Goal: Find specific page/section: Find specific page/section

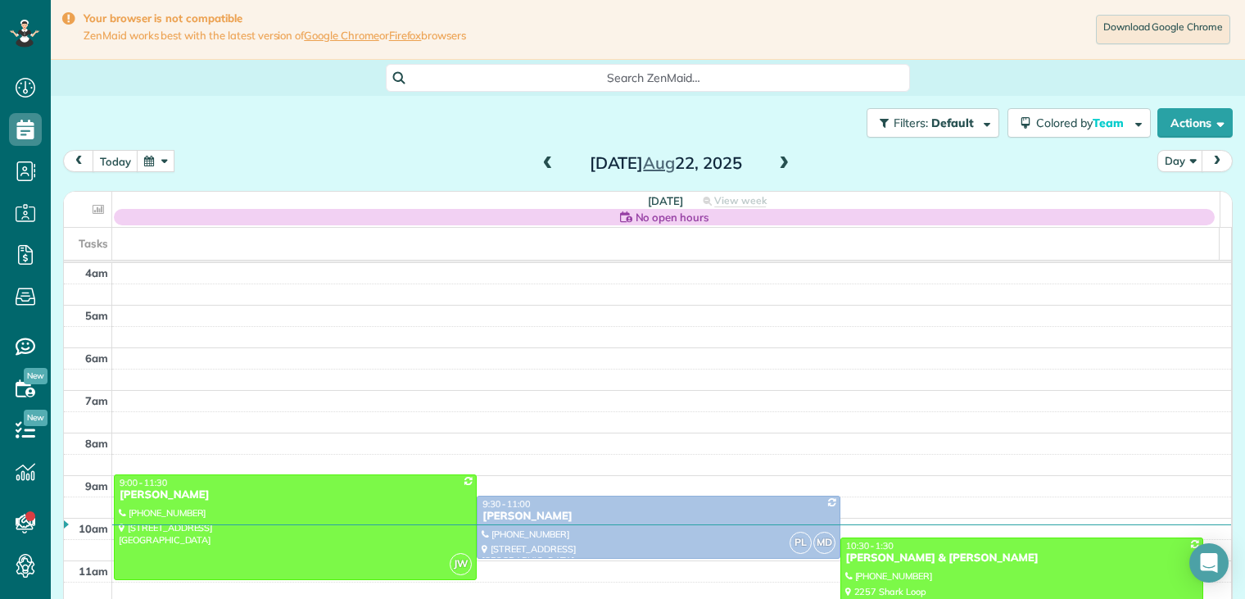
scroll to position [128, 0]
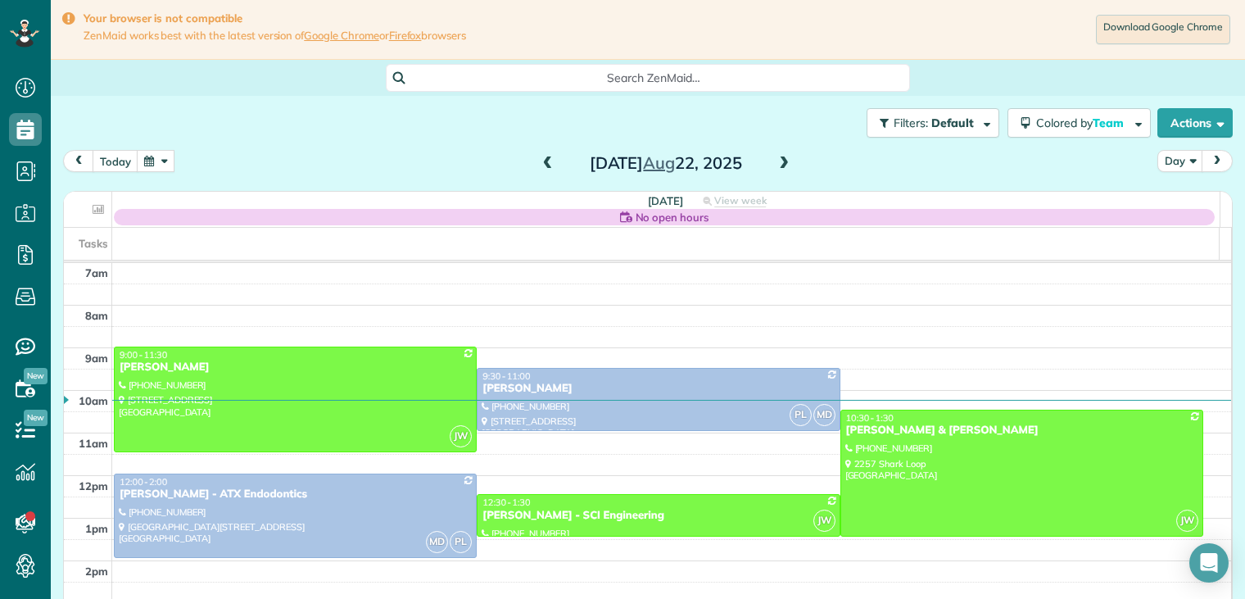
click at [154, 160] on button "button" at bounding box center [156, 161] width 38 height 22
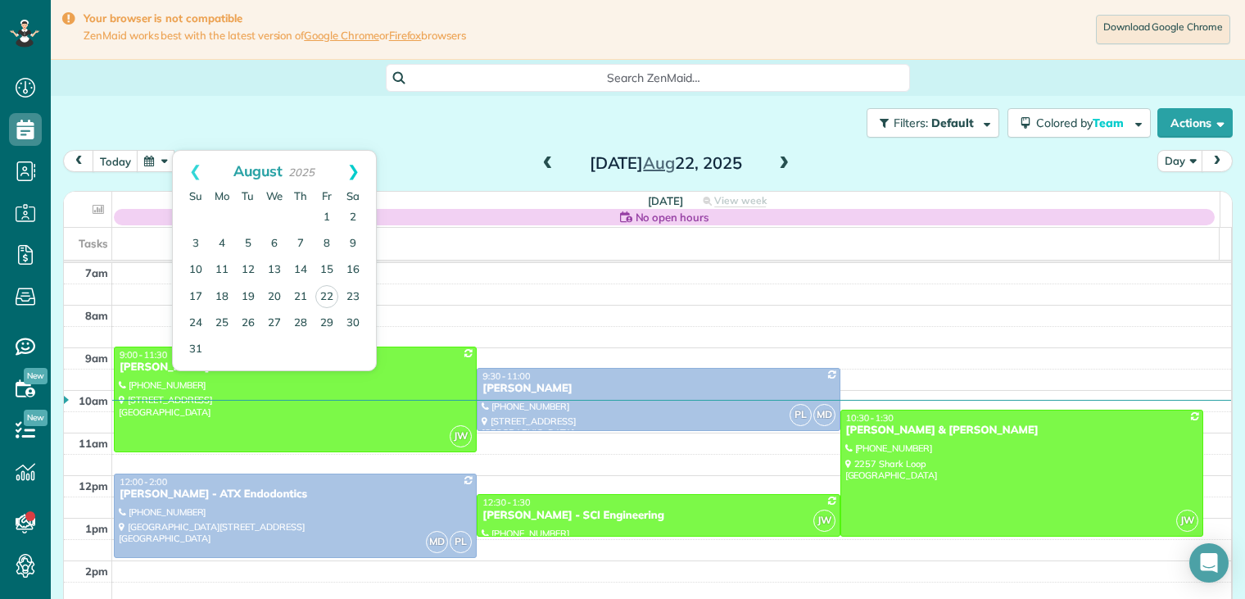
click at [355, 173] on link "Next" at bounding box center [353, 171] width 45 height 41
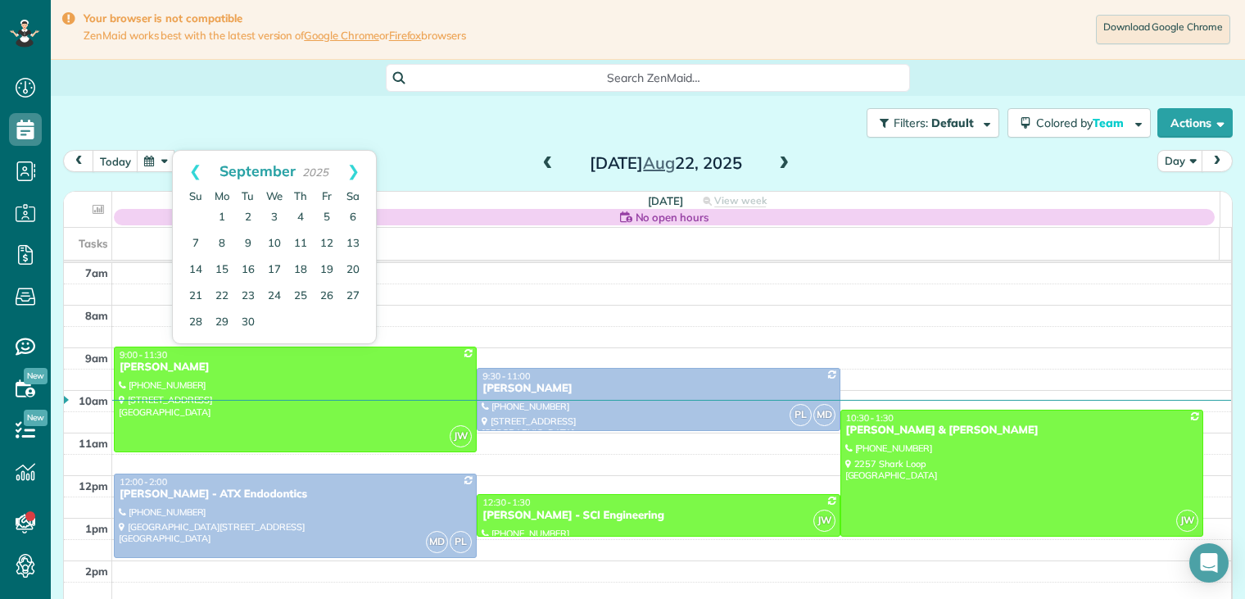
click at [355, 173] on link "Next" at bounding box center [353, 171] width 45 height 41
click at [195, 172] on link "Prev" at bounding box center [195, 171] width 45 height 41
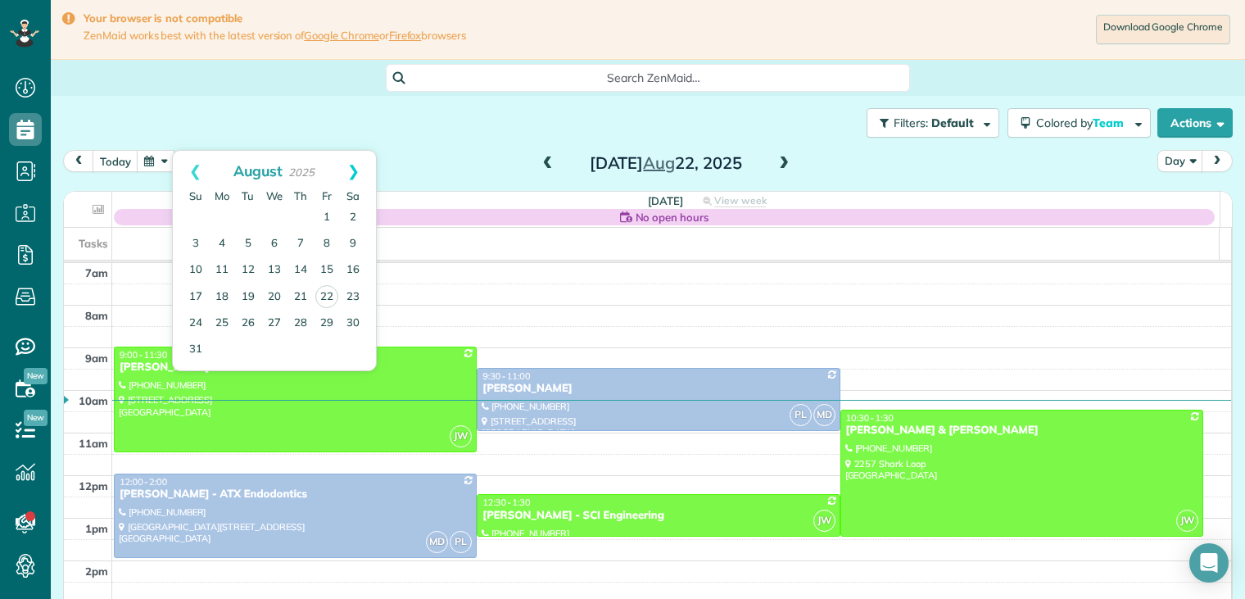
click at [357, 173] on link "Next" at bounding box center [353, 171] width 45 height 41
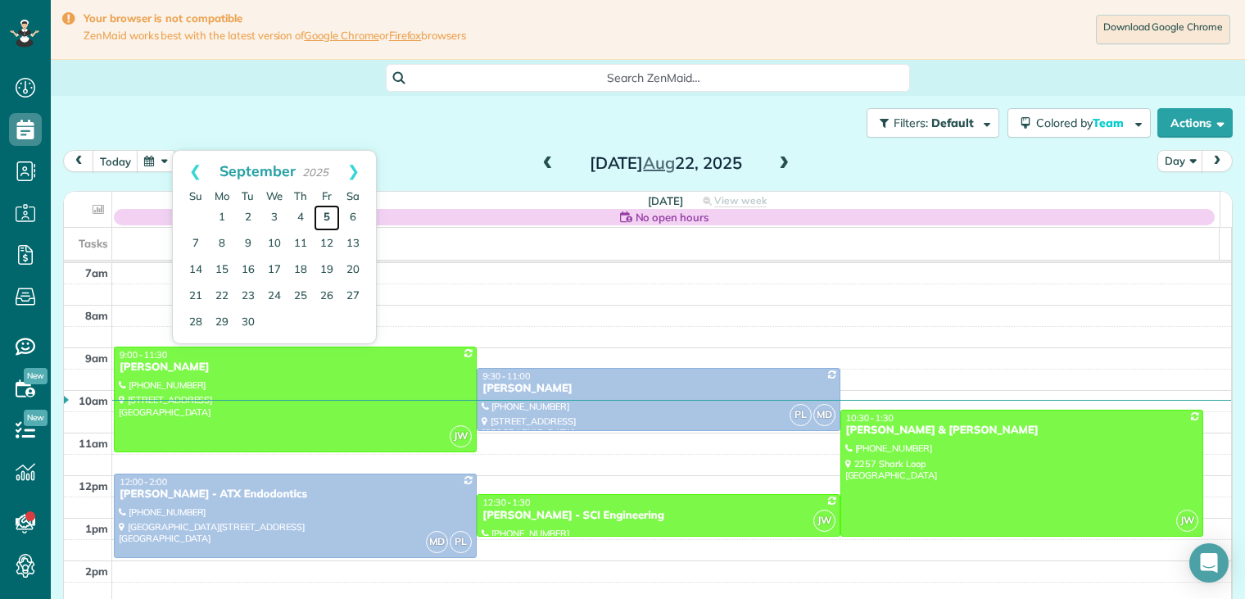
click at [329, 213] on link "5" at bounding box center [327, 218] width 26 height 26
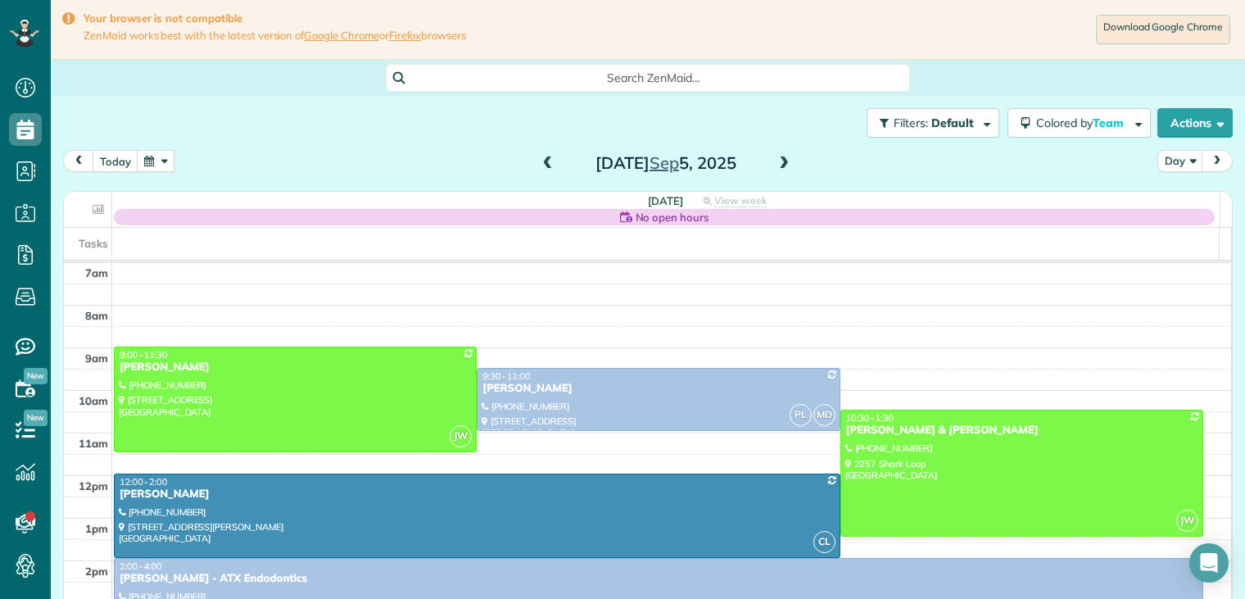
click at [544, 166] on span at bounding box center [548, 163] width 18 height 15
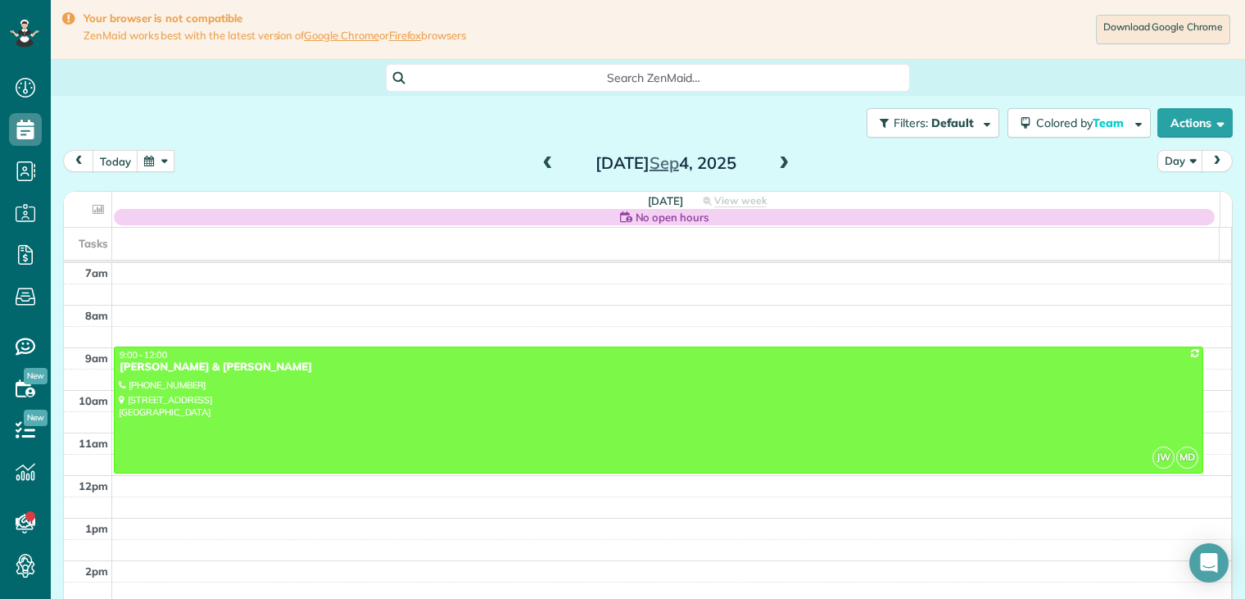
click at [775, 164] on span at bounding box center [784, 163] width 18 height 15
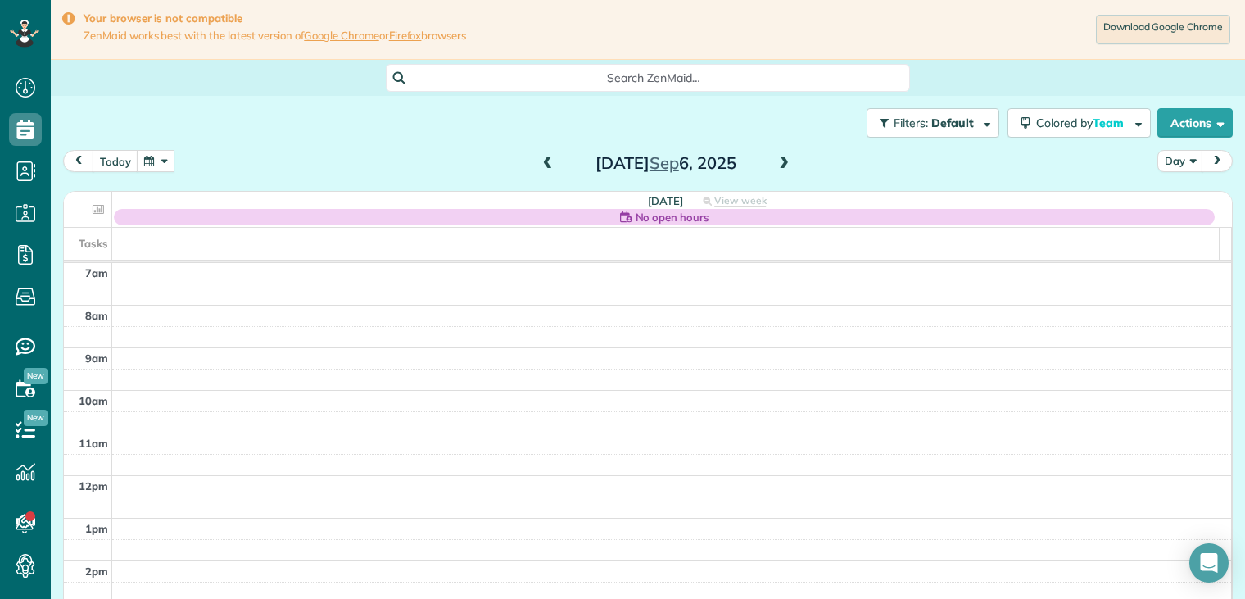
click at [545, 166] on span at bounding box center [548, 163] width 18 height 15
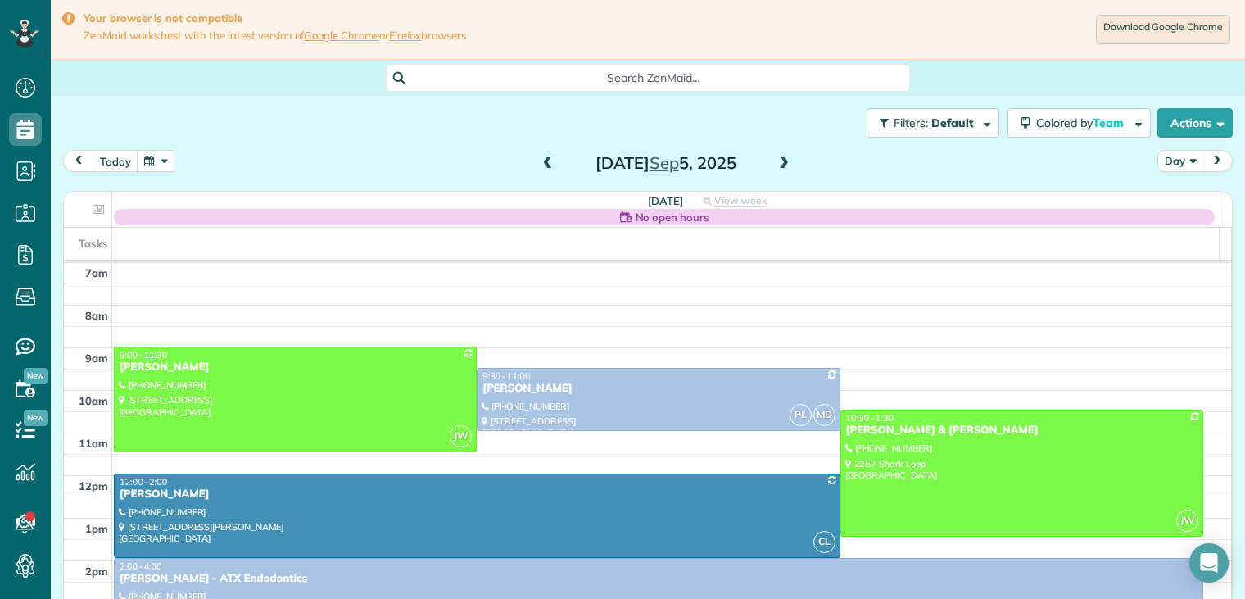
click at [782, 160] on span at bounding box center [784, 163] width 18 height 15
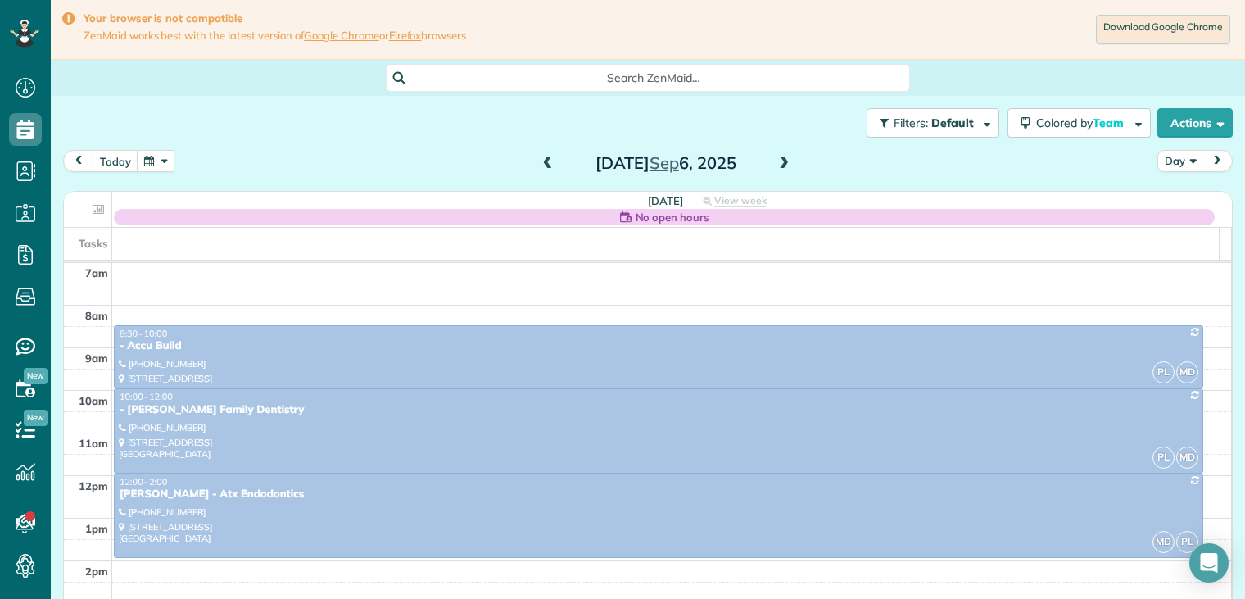
click at [782, 160] on span at bounding box center [784, 163] width 18 height 15
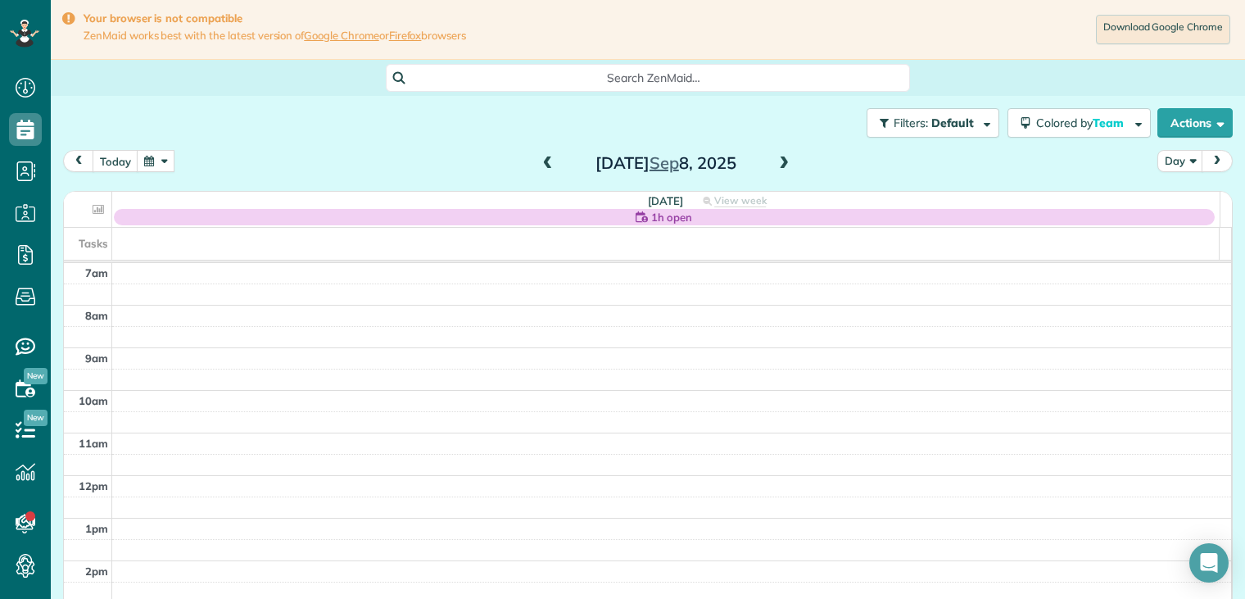
click at [542, 166] on span at bounding box center [548, 163] width 18 height 15
click at [776, 160] on span at bounding box center [784, 163] width 18 height 15
click at [545, 165] on span at bounding box center [548, 163] width 18 height 15
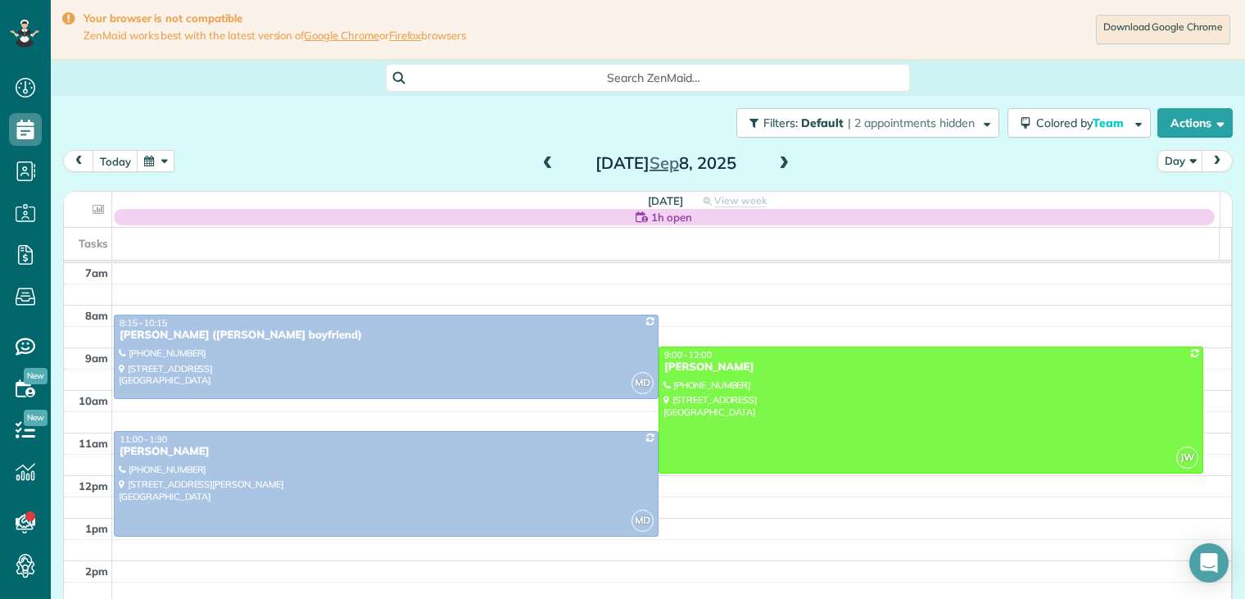
click at [783, 165] on span at bounding box center [784, 163] width 18 height 15
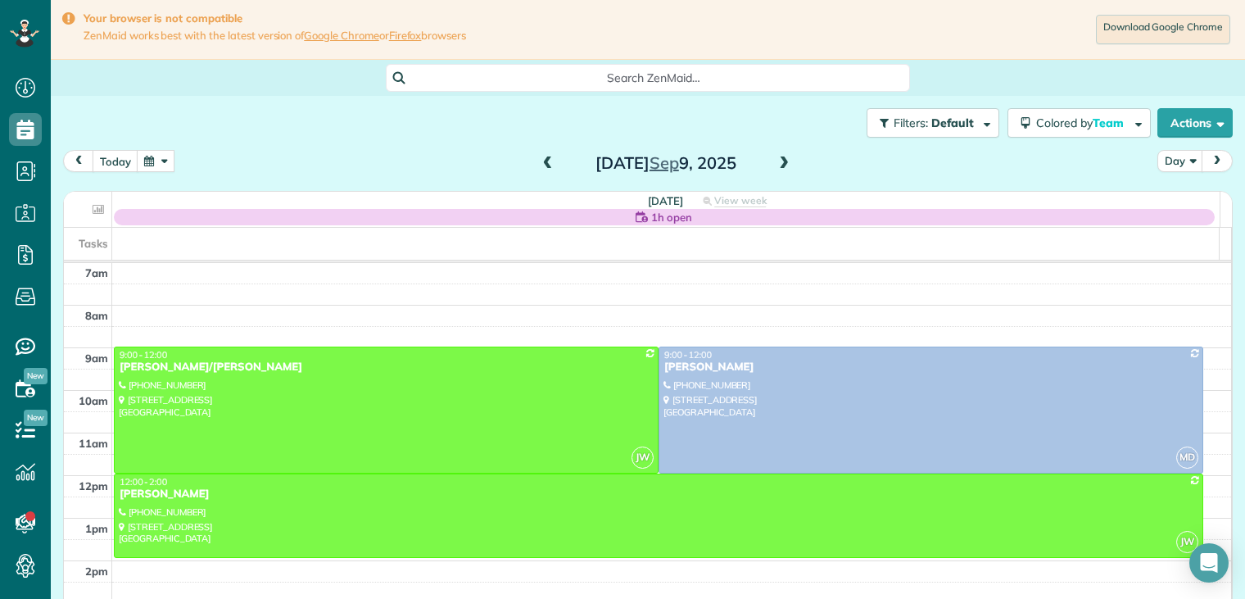
click at [783, 165] on span at bounding box center [784, 163] width 18 height 15
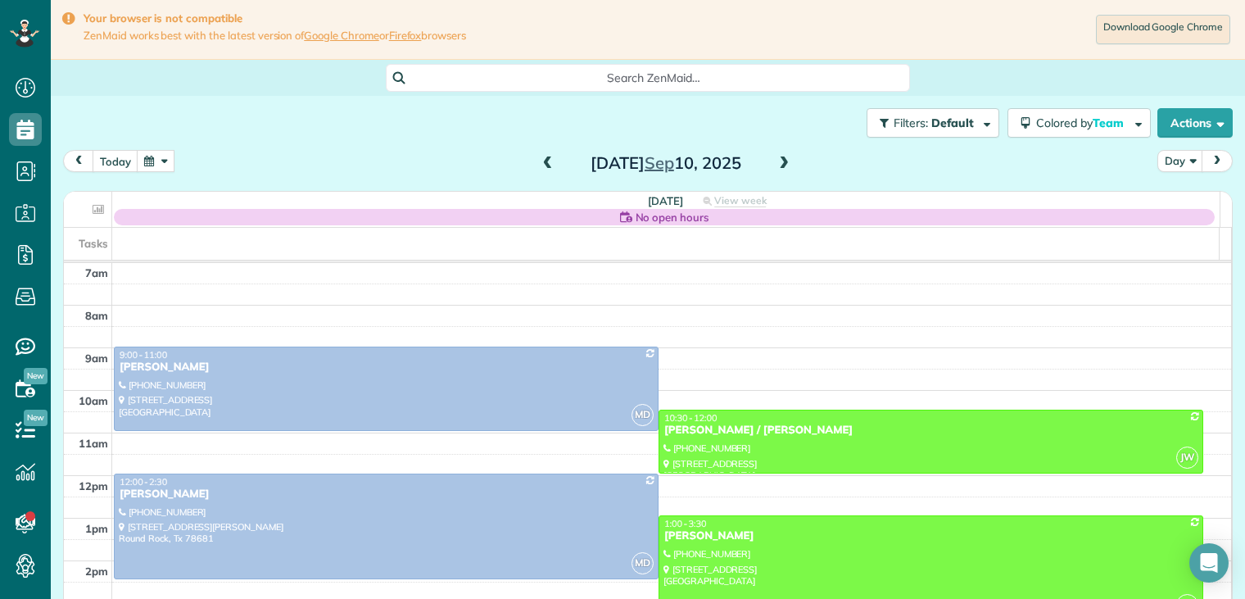
click at [778, 164] on span at bounding box center [784, 163] width 18 height 15
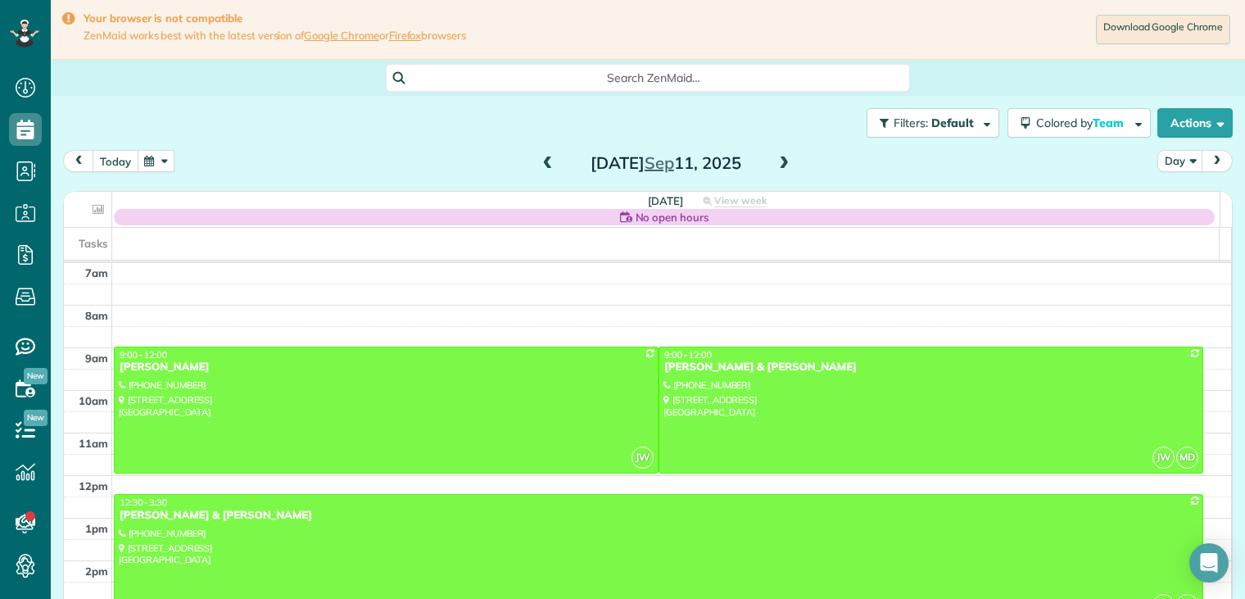
click at [128, 158] on button "today" at bounding box center [116, 161] width 46 height 22
